Goal: Navigation & Orientation: Find specific page/section

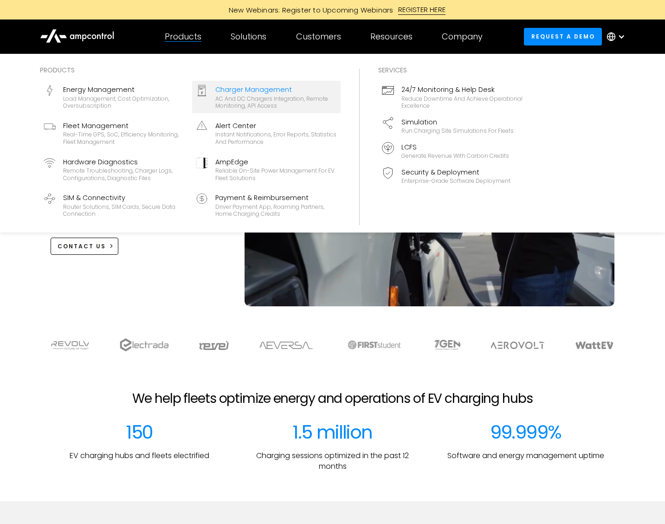
click at [254, 98] on div "AC and DC chargers integration, remote monitoring, API access" at bounding box center [276, 102] width 122 height 14
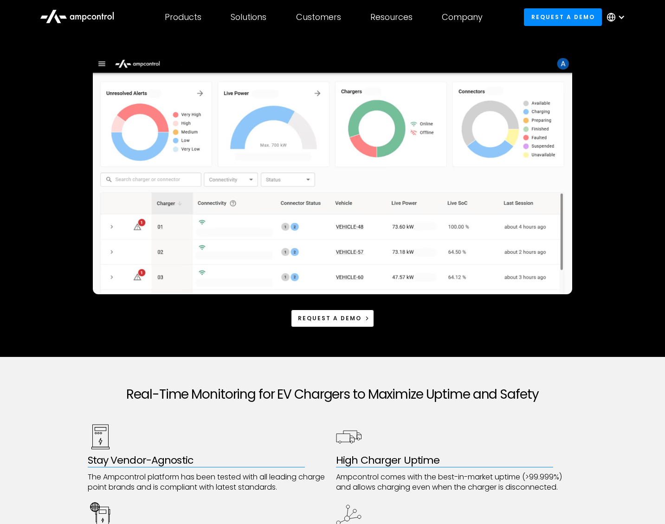
scroll to position [93, 0]
